Goal: Task Accomplishment & Management: Use online tool/utility

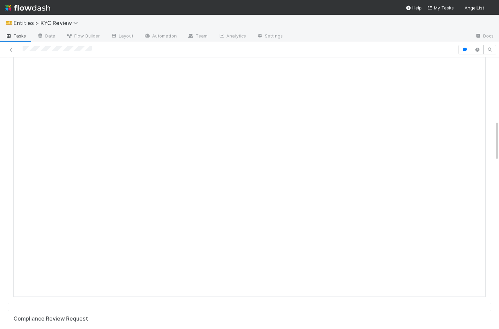
scroll to position [281, 0]
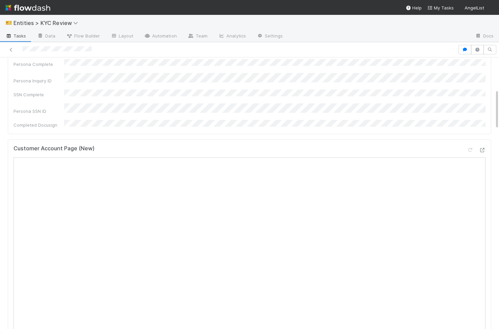
scroll to position [116, 0]
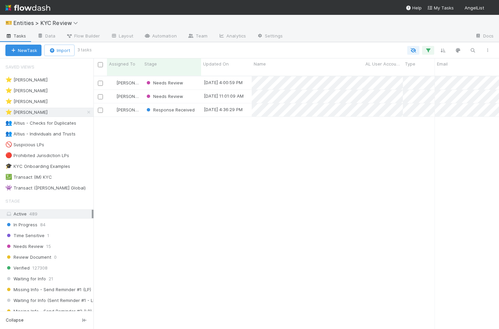
scroll to position [258, 406]
click at [165, 80] on span "Needs Review" at bounding box center [164, 82] width 38 height 5
click at [198, 93] on div "Response Received" at bounding box center [171, 96] width 59 height 13
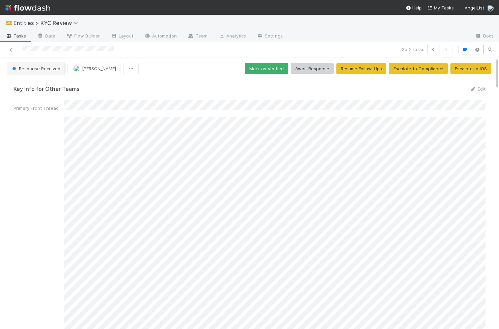
click at [23, 67] on span "Response Received" at bounding box center [36, 68] width 50 height 5
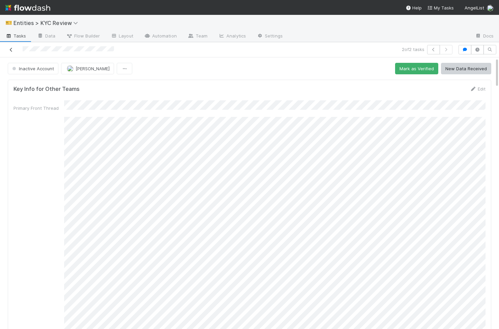
click at [12, 51] on icon at bounding box center [11, 50] width 7 height 4
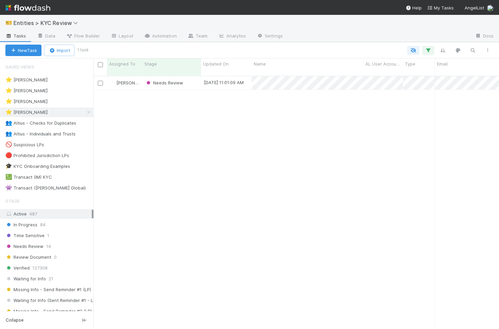
scroll to position [258, 406]
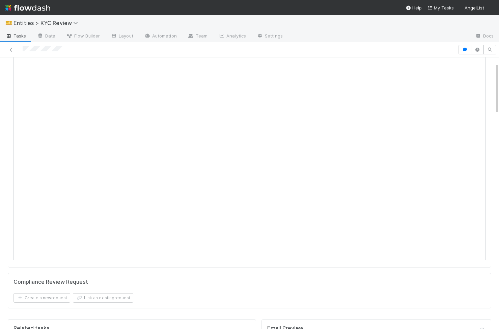
scroll to position [18, 0]
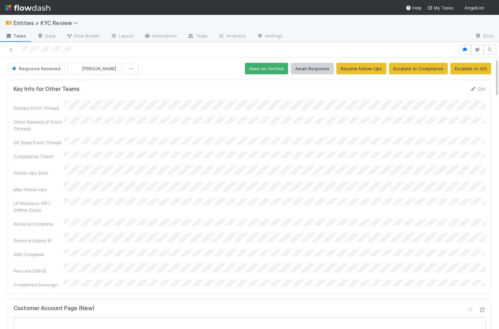
scroll to position [213, 0]
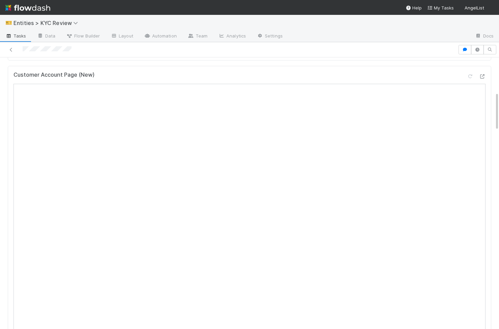
scroll to position [262, 0]
